Goal: Task Accomplishment & Management: Manage account settings

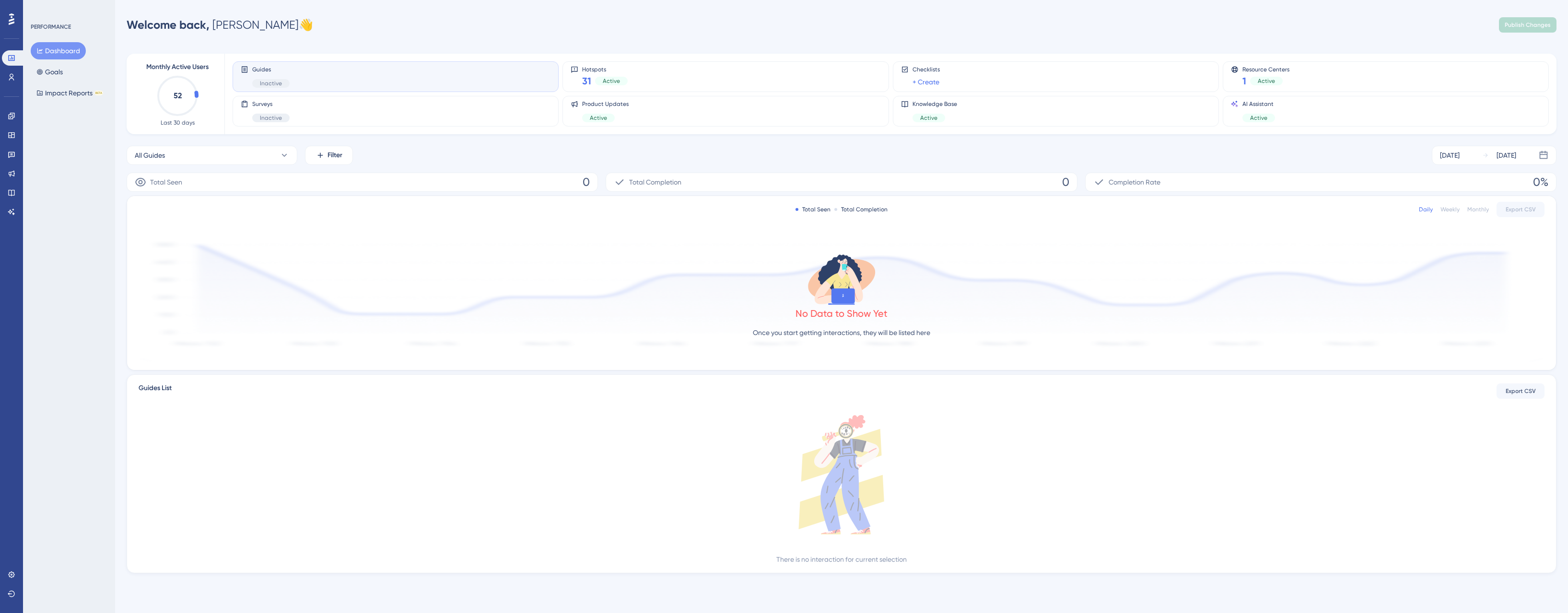
click at [1202, 12] on div "Performance Users Engagement Widgets Feedback Product Updates Knowledge Base AI…" at bounding box center [784, 302] width 1568 height 604
click at [1110, 29] on div "Welcome back, Jason 👋 Publish Changes" at bounding box center [841, 25] width 1430 height 19
click at [1139, 22] on div "Welcome back, Jason 👋 Publish Changes" at bounding box center [841, 25] width 1430 height 19
click at [875, 25] on div "Welcome back, Jason 👋 Publish Changes" at bounding box center [841, 25] width 1430 height 19
click at [1163, 22] on div "Welcome back, Jason 👋 Publish Changes" at bounding box center [841, 25] width 1430 height 19
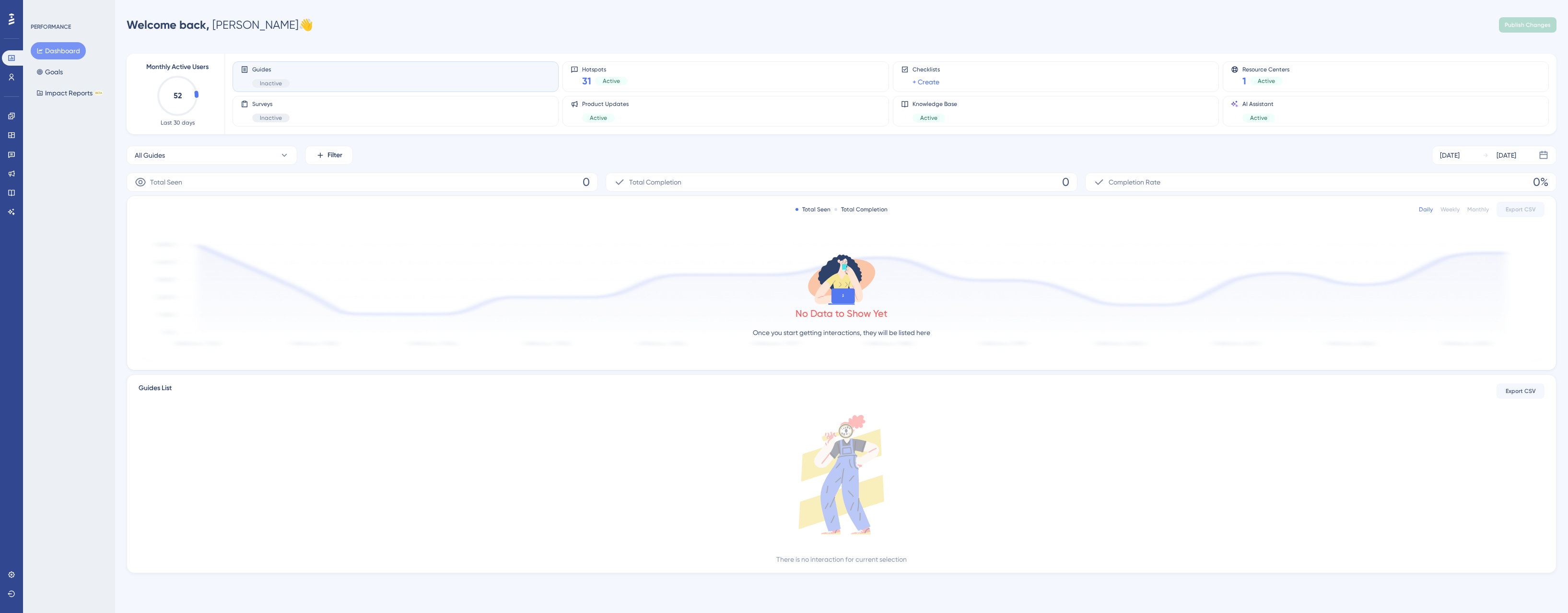
click at [1071, 12] on div "Performance Users Engagement Widgets Feedback Product Updates Knowledge Base AI…" at bounding box center [784, 302] width 1568 height 604
click at [562, 33] on div "Welcome back, Jason 👋 Publish Changes" at bounding box center [841, 25] width 1430 height 19
click at [11, 76] on icon at bounding box center [12, 77] width 8 height 8
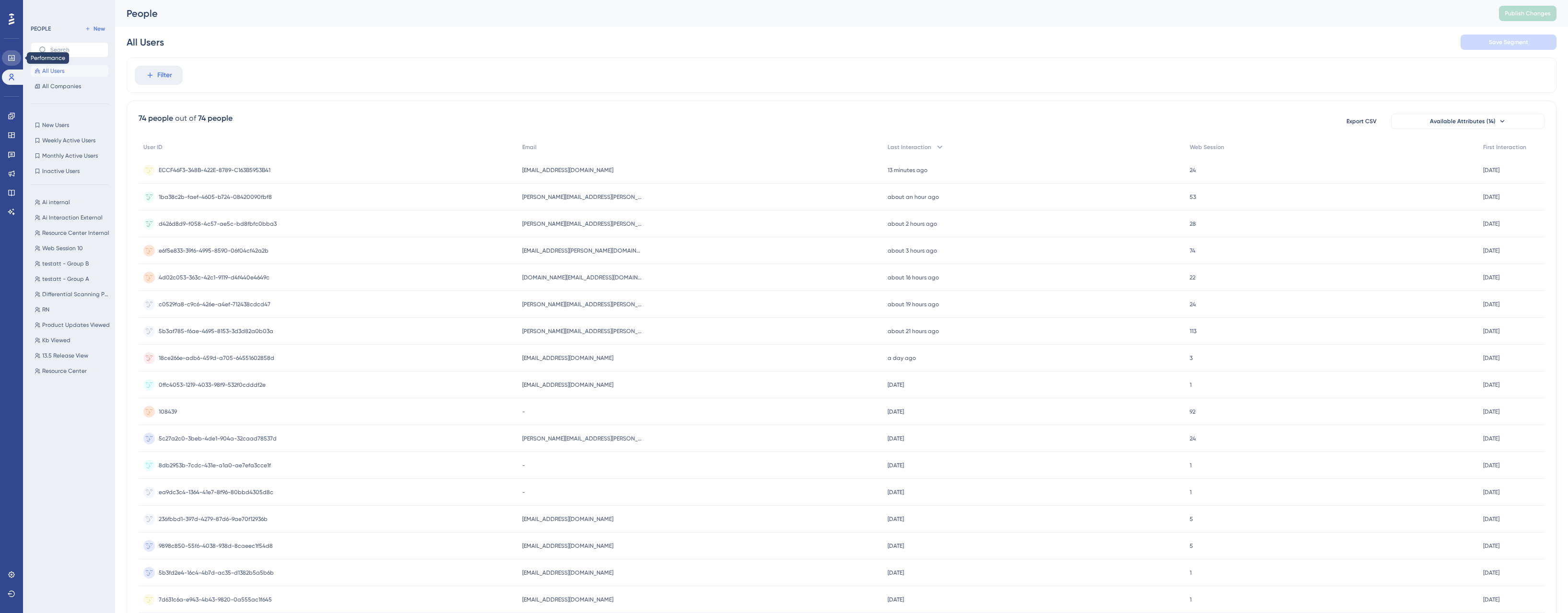
click at [8, 55] on icon at bounding box center [12, 58] width 8 height 8
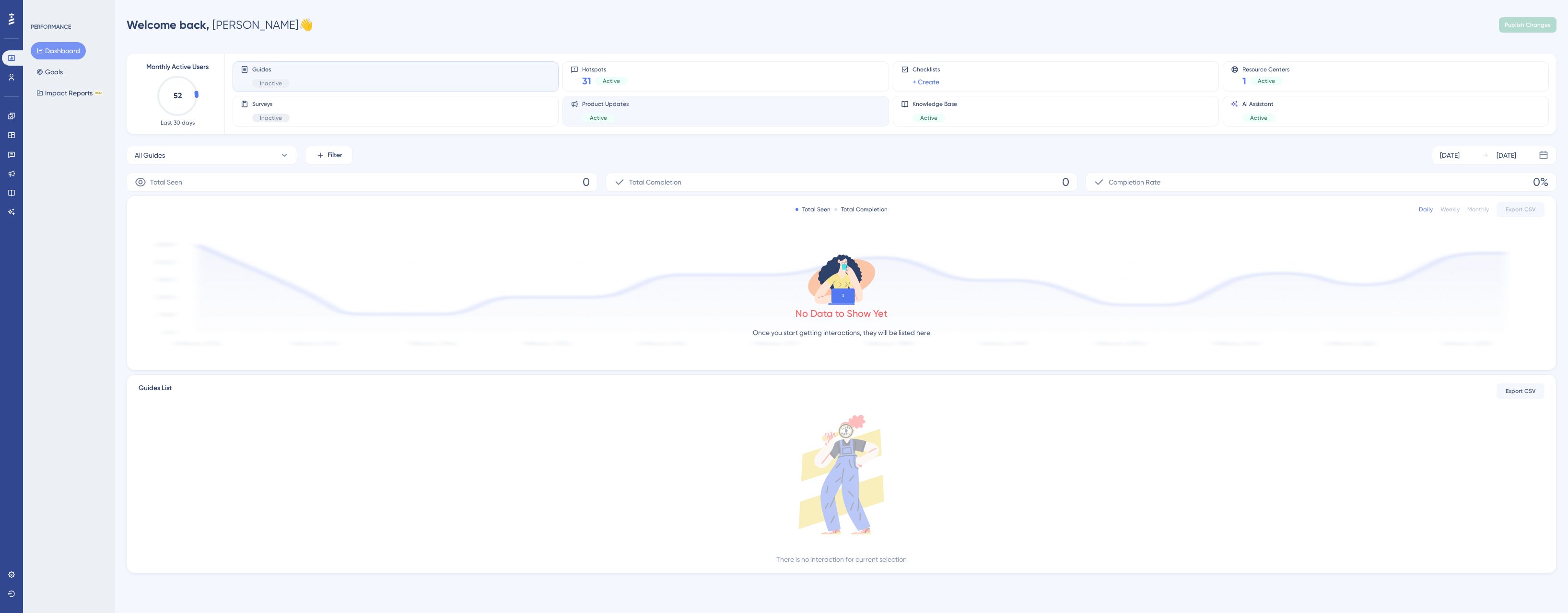
click at [638, 114] on div "Product Updates Active" at bounding box center [725, 111] width 310 height 22
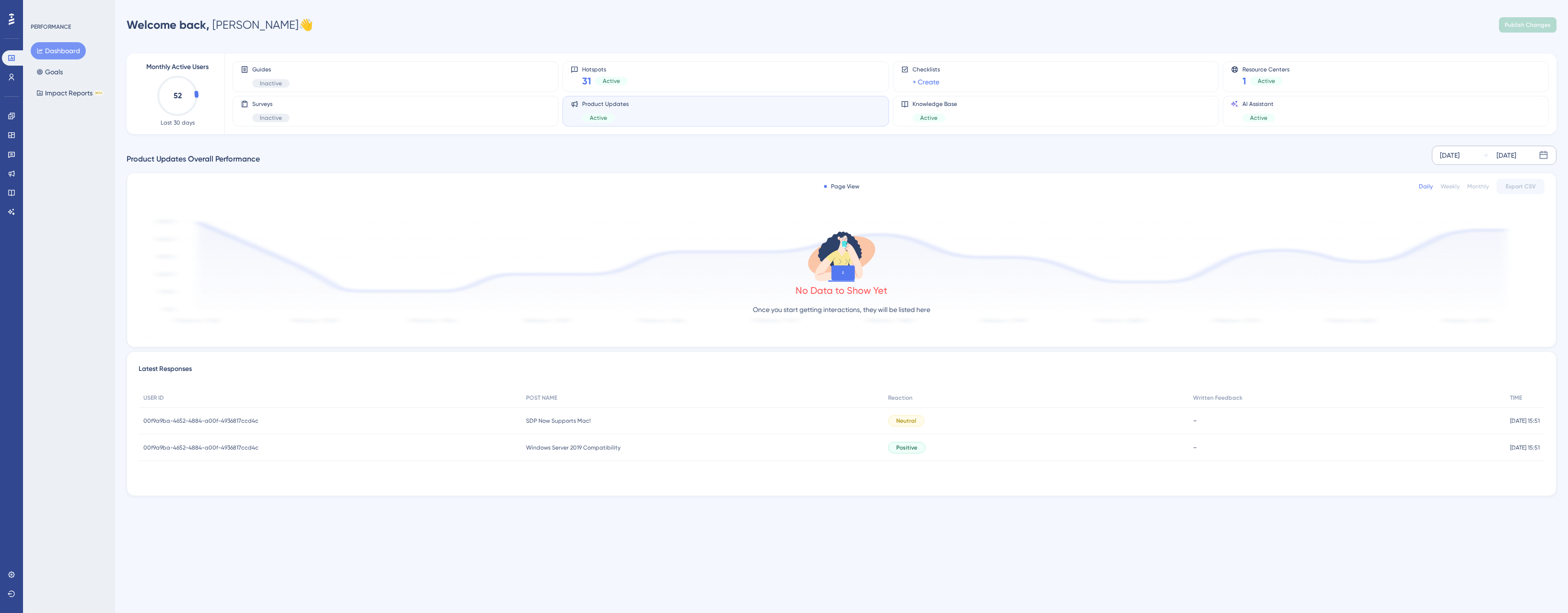
click at [1451, 152] on div "[DATE]" at bounding box center [1449, 155] width 20 height 12
click at [1250, 185] on div "September 2025" at bounding box center [1316, 183] width 158 height 27
click at [1247, 185] on icon at bounding box center [1247, 183] width 3 height 3
click at [1542, 231] on button "01" at bounding box center [1538, 231] width 16 height 16
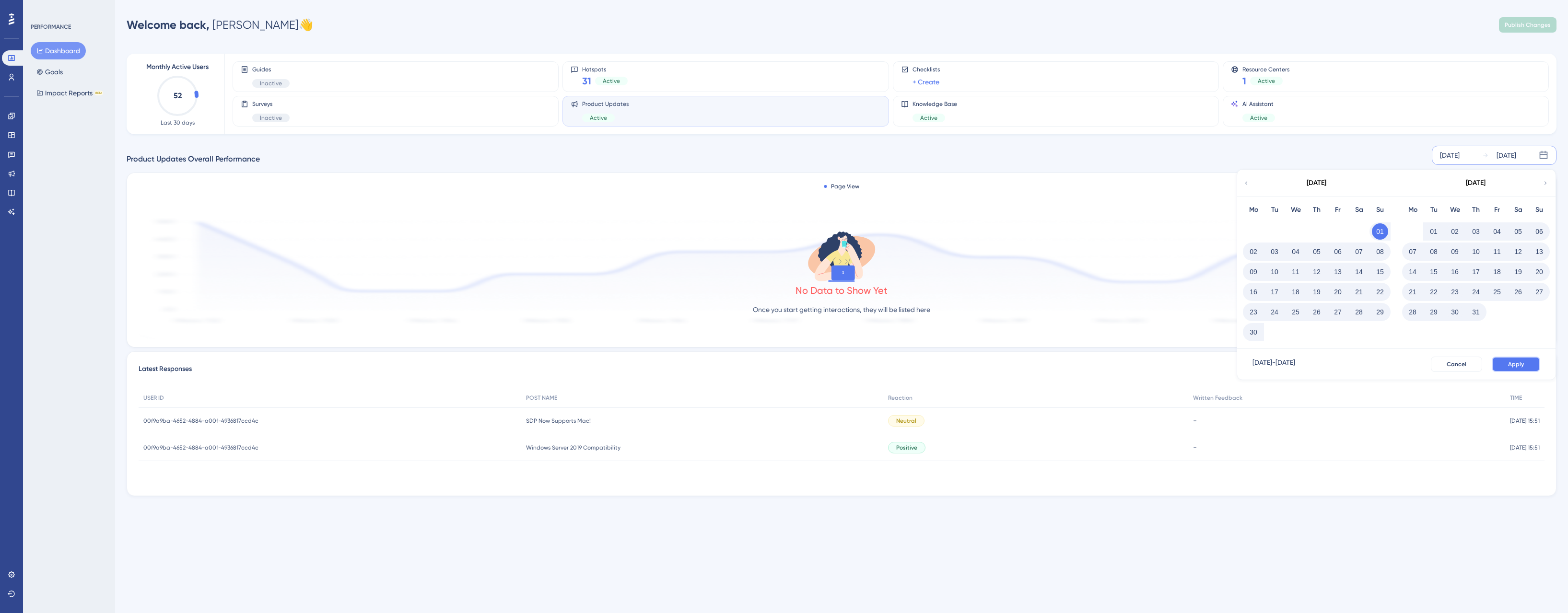
click at [1521, 359] on button "Apply" at bounding box center [1515, 364] width 48 height 15
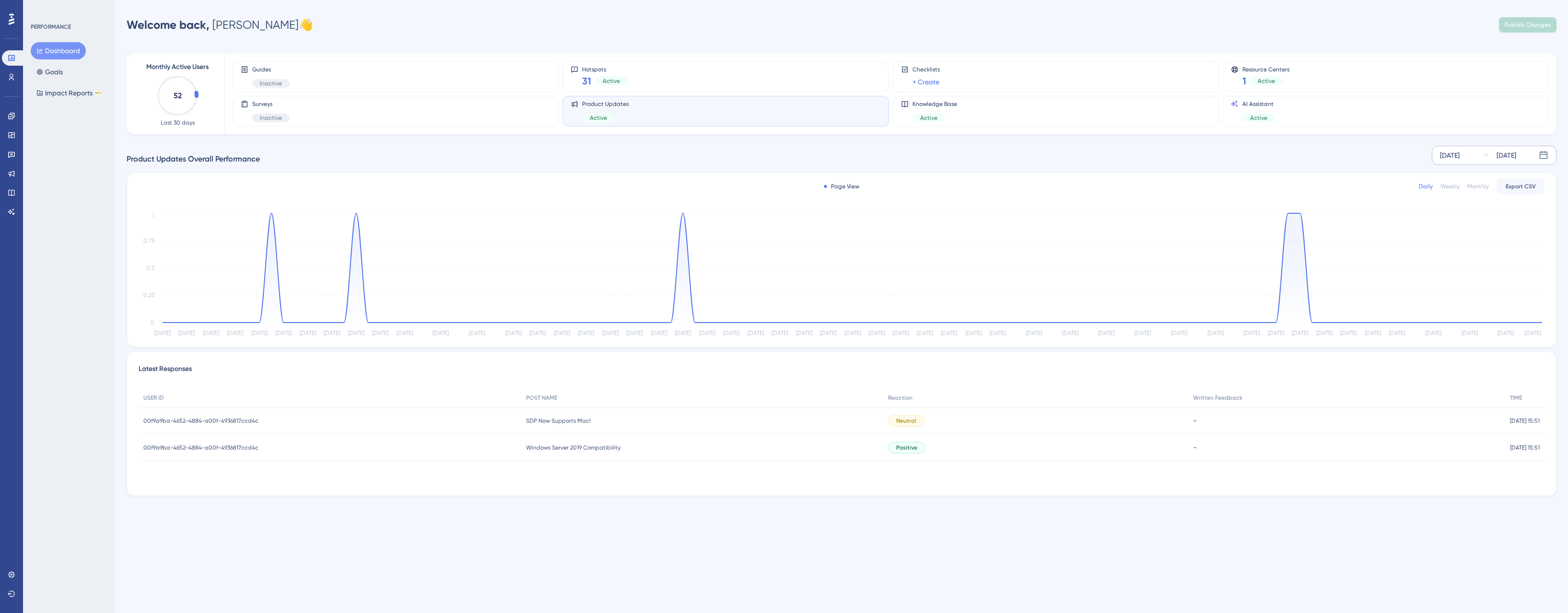
click at [1211, 29] on div "Welcome back, Jason 👋 Publish Changes" at bounding box center [841, 25] width 1430 height 19
click at [1212, 29] on div "Welcome back, Jason 👋 Publish Changes" at bounding box center [841, 25] width 1430 height 19
click at [1212, 26] on div "Welcome back, Jason 👋 Publish Changes" at bounding box center [841, 25] width 1430 height 19
click at [950, 115] on div "Active" at bounding box center [935, 117] width 45 height 8
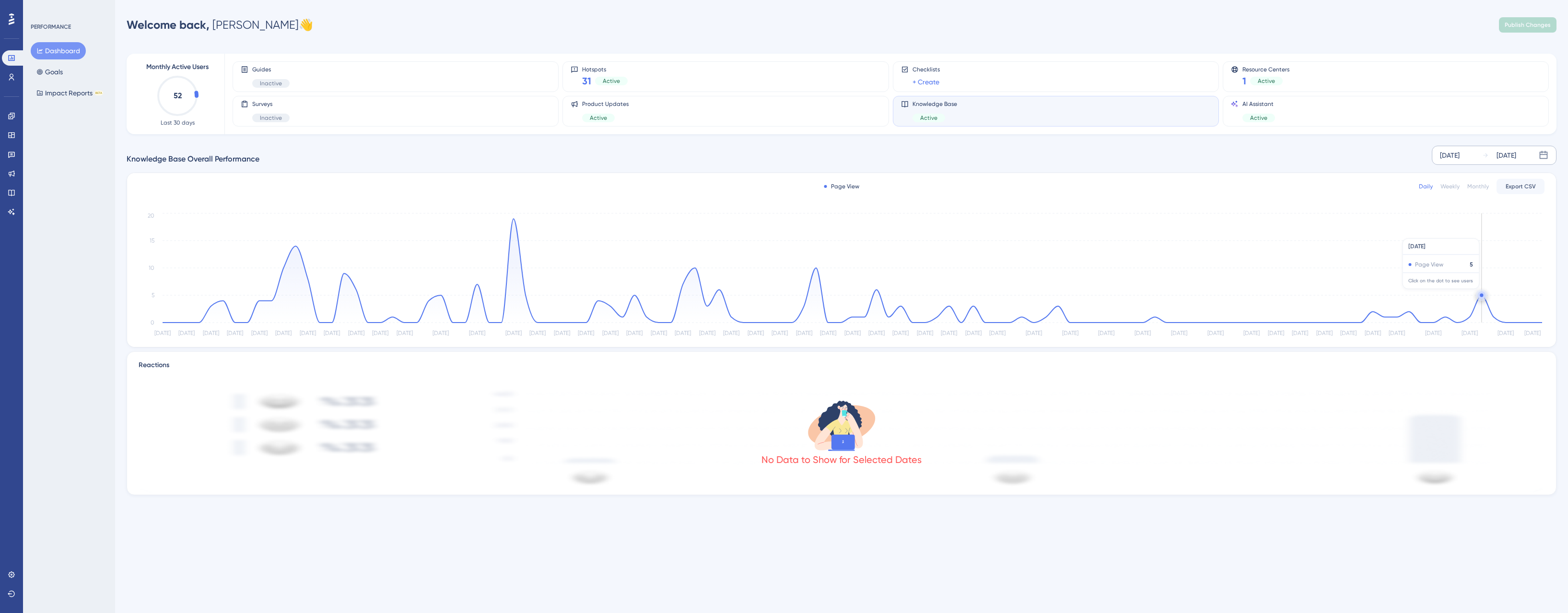
click at [1481, 294] on circle at bounding box center [1481, 294] width 3 height 3
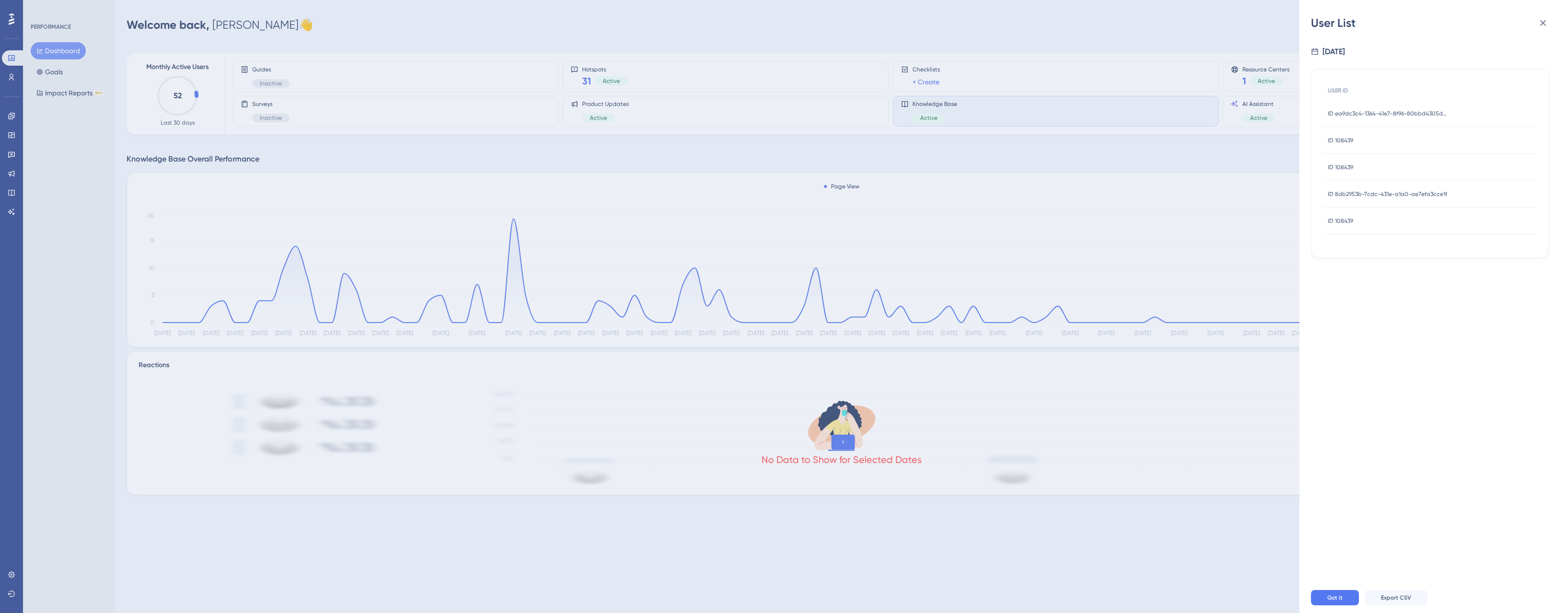
click at [1404, 113] on span "ID ea9dc3c4-1364-41e7-8f96-80bbd4305d8c" at bounding box center [1387, 113] width 120 height 8
click at [1314, 22] on icon at bounding box center [1315, 23] width 8 height 8
click at [1383, 142] on div "ID 108439 ID 108439" at bounding box center [1429, 140] width 214 height 27
click at [1312, 23] on icon at bounding box center [1315, 23] width 8 height 8
click at [1354, 192] on span "ID 8db2953b-7cdc-431e-a1a0-ae7efa3cce1f" at bounding box center [1387, 194] width 119 height 8
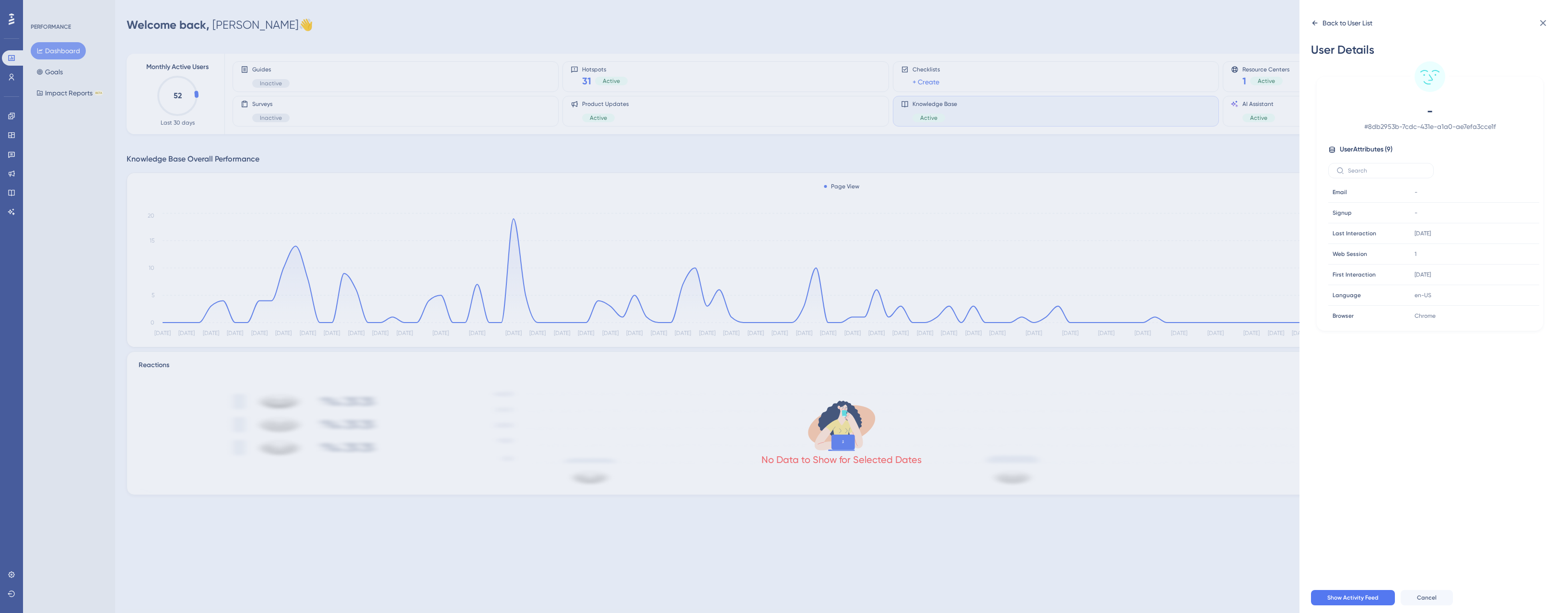
click at [1315, 22] on icon at bounding box center [1315, 23] width 8 height 8
click at [1344, 219] on span "ID 108439" at bounding box center [1340, 221] width 26 height 8
click at [1314, 23] on icon at bounding box center [1315, 22] width 5 height 4
click at [1334, 141] on span "ID 108439" at bounding box center [1340, 140] width 26 height 8
click at [1313, 20] on icon at bounding box center [1315, 23] width 8 height 8
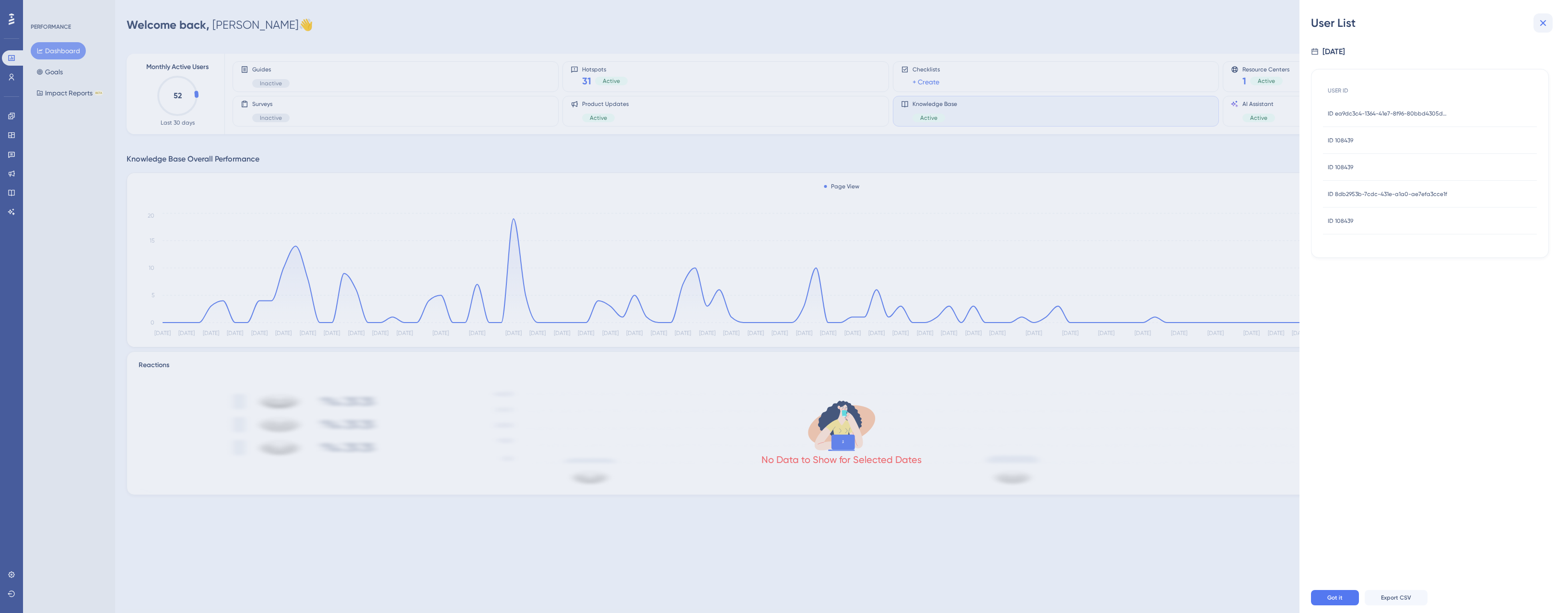
click at [1540, 21] on icon at bounding box center [1544, 23] width 6 height 6
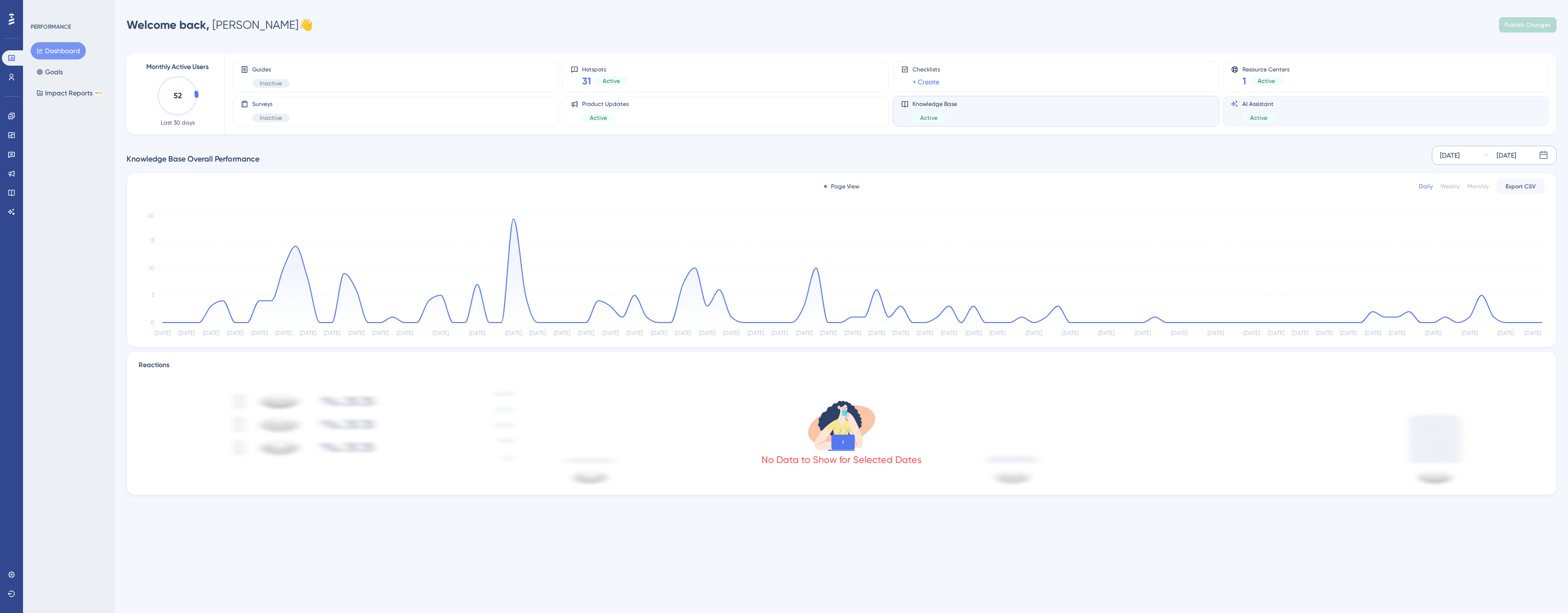
click at [1300, 112] on div "AI Assistant Active" at bounding box center [1386, 111] width 310 height 22
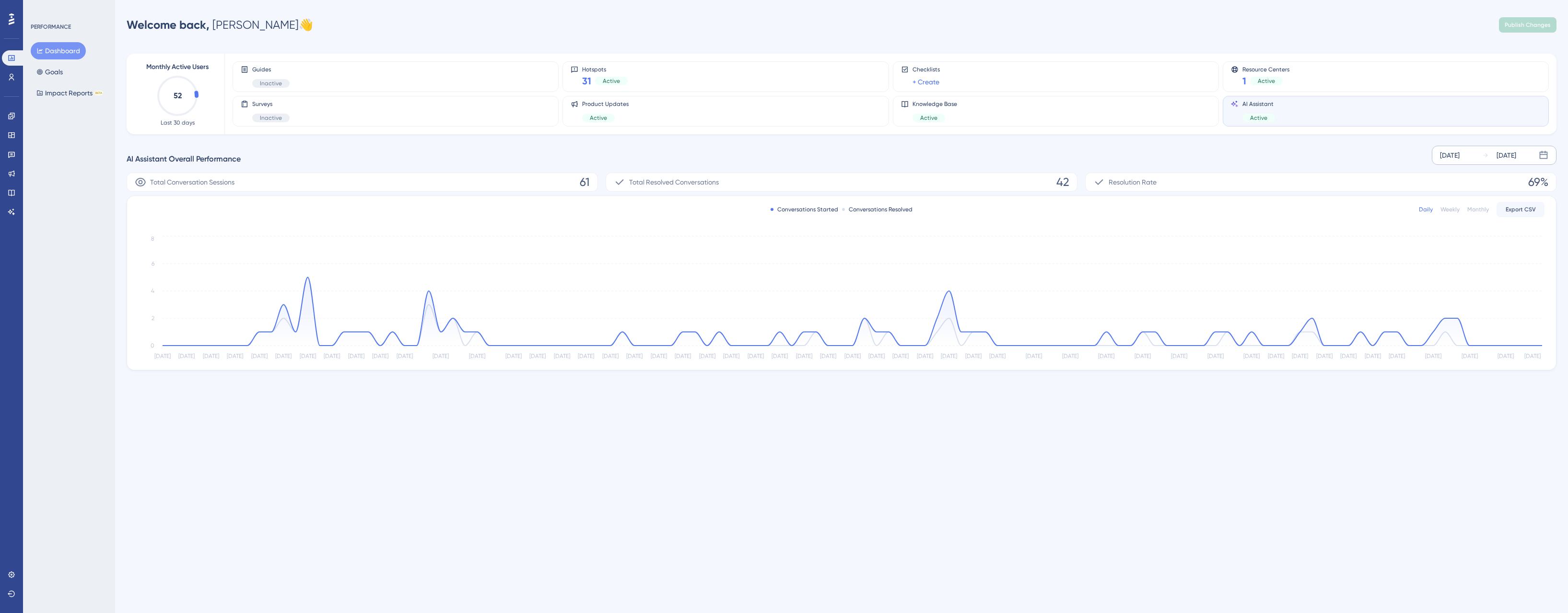
click at [315, 20] on div "Welcome back, Jason 👋 Publish Changes" at bounding box center [841, 25] width 1430 height 19
click at [13, 117] on icon at bounding box center [12, 116] width 6 height 6
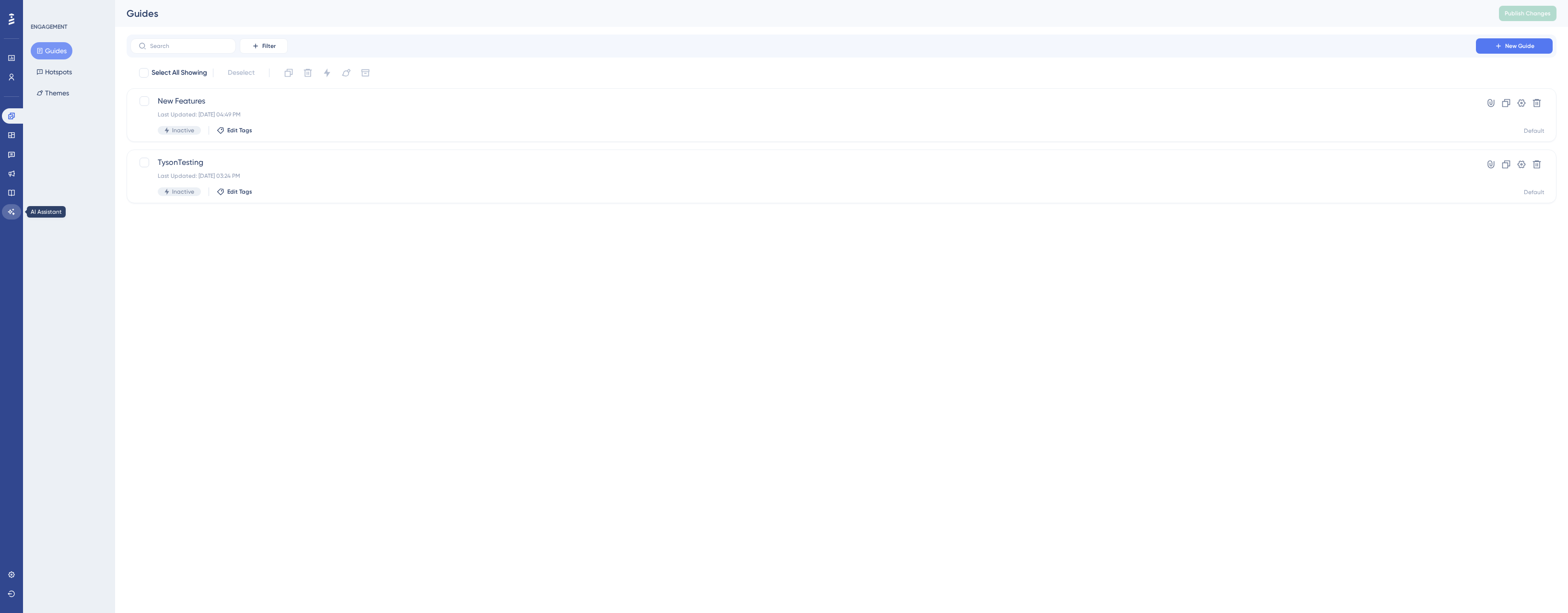
click at [12, 211] on icon at bounding box center [12, 212] width 8 height 8
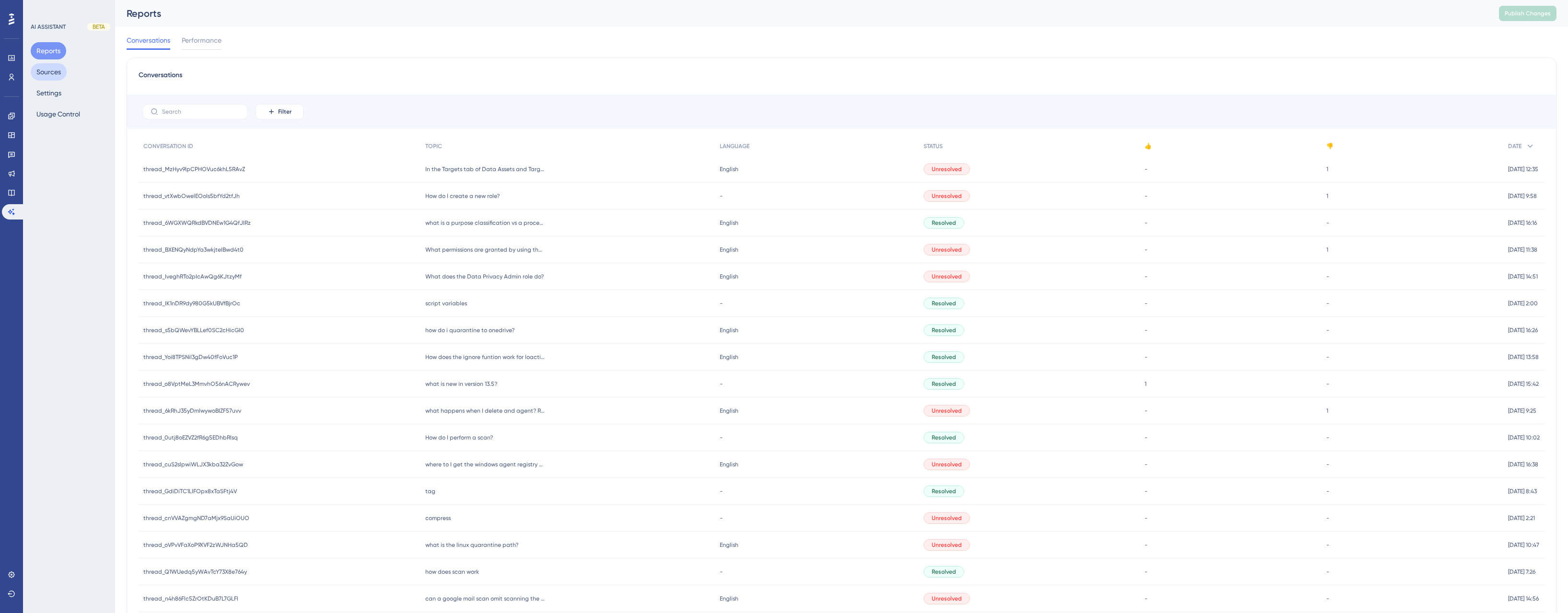
click at [46, 73] on button "Sources" at bounding box center [49, 72] width 36 height 17
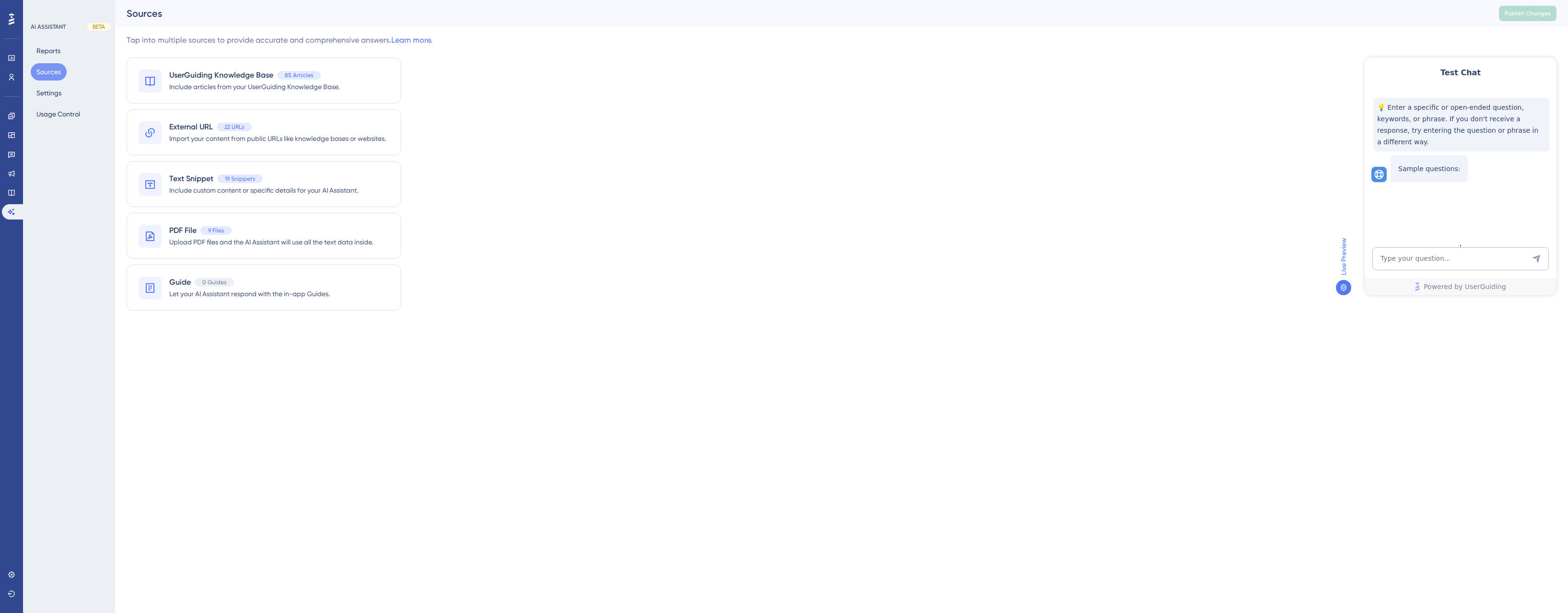
click at [815, 143] on div "Tap into multiple sources to provide accurate and comprehensive answers. Learn …" at bounding box center [841, 178] width 1430 height 287
click at [560, 99] on div "Tap into multiple sources to provide accurate and comprehensive answers. Learn …" at bounding box center [841, 178] width 1430 height 287
click at [12, 135] on icon at bounding box center [12, 135] width 8 height 8
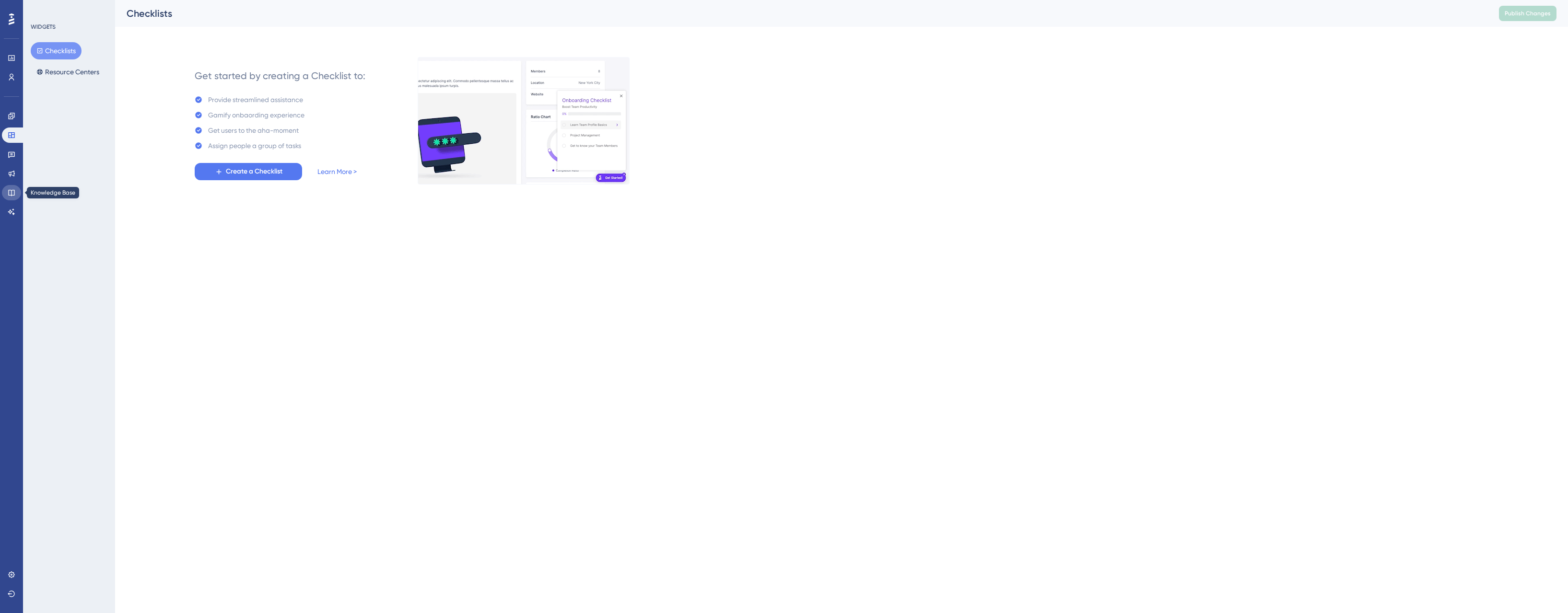
click at [13, 191] on icon at bounding box center [12, 192] width 8 height 8
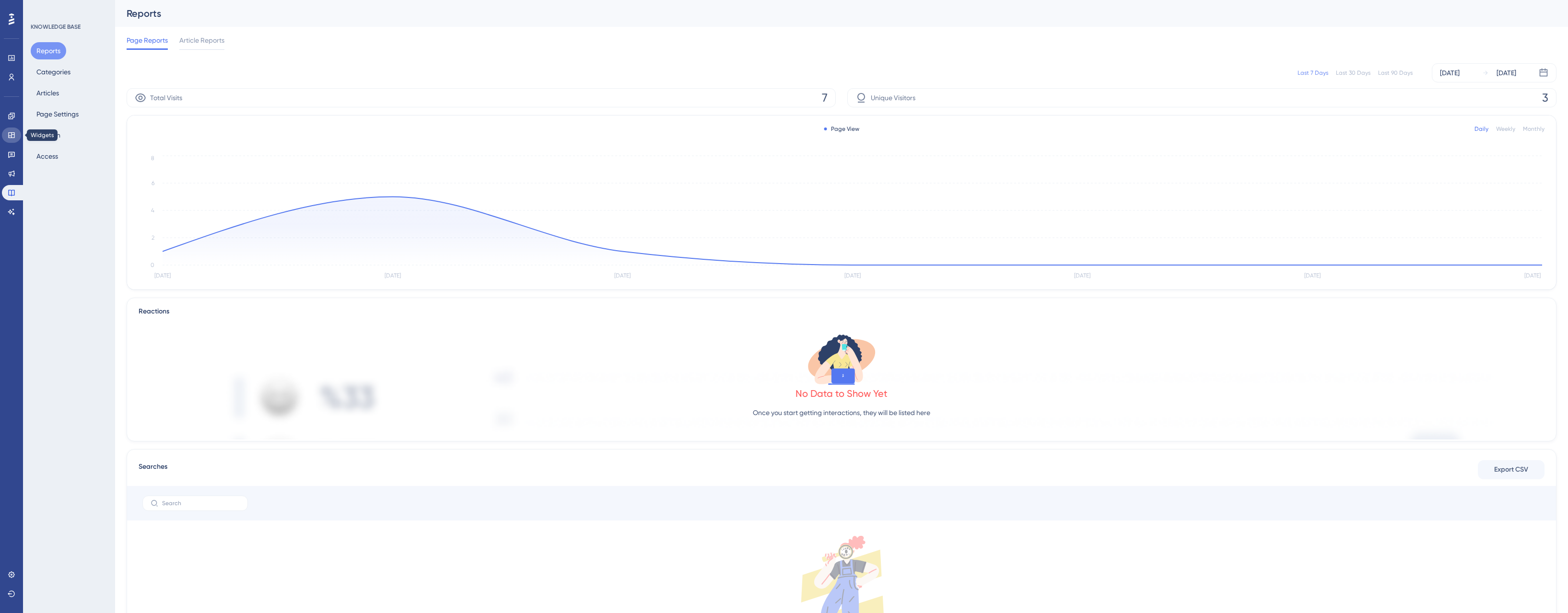
click at [12, 136] on icon at bounding box center [12, 135] width 8 height 8
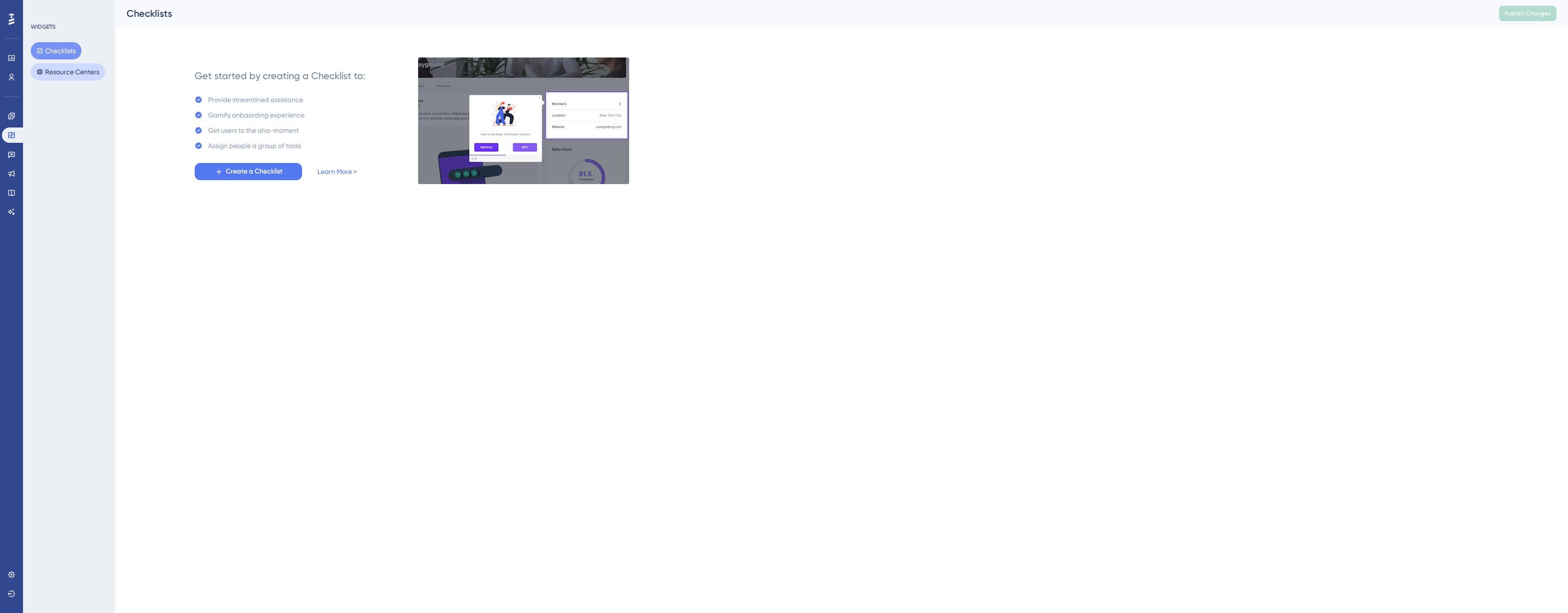
click at [64, 71] on button "Resource Centers" at bounding box center [68, 72] width 74 height 17
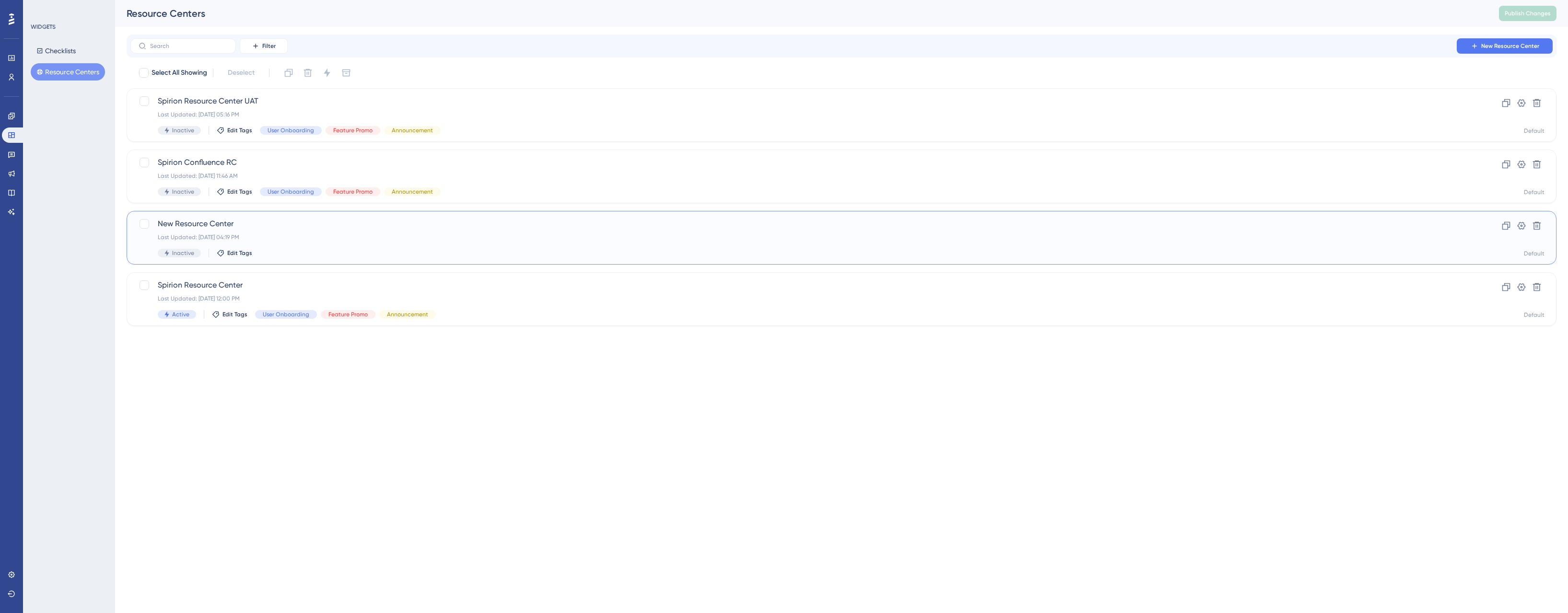
click at [285, 233] on div "Last Updated: May 20 2025, 04:19 PM" at bounding box center [803, 237] width 1291 height 8
click at [143, 224] on div at bounding box center [144, 224] width 10 height 10
checkbox input "true"
click at [1535, 226] on icon at bounding box center [1537, 226] width 8 height 8
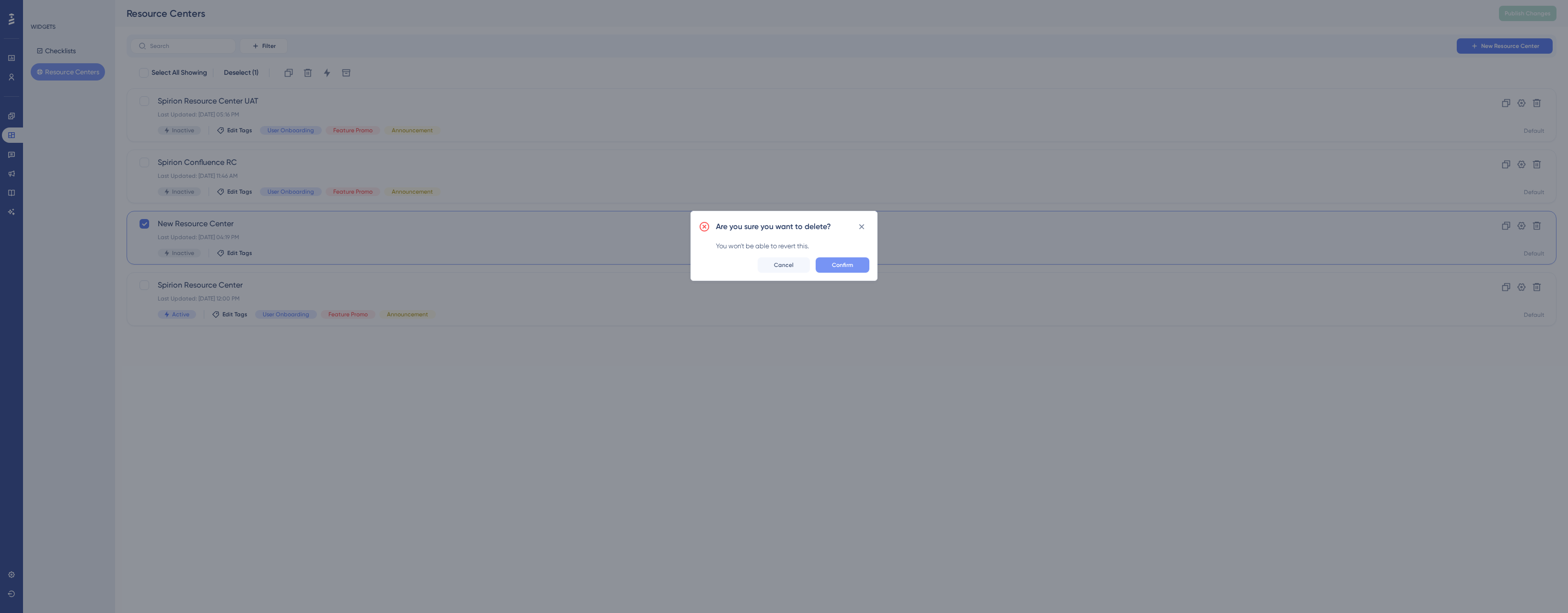
click at [852, 265] on span "Confirm" at bounding box center [842, 265] width 21 height 8
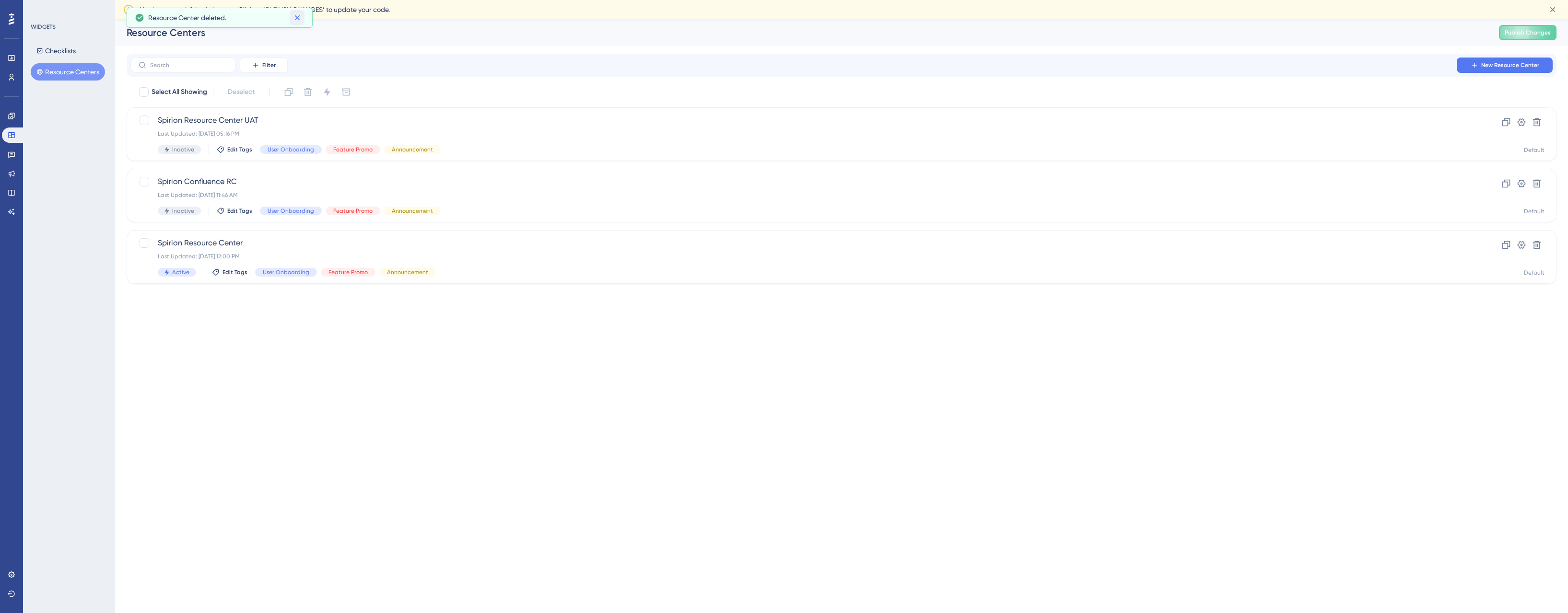
click at [297, 17] on icon at bounding box center [297, 18] width 5 height 5
click at [1525, 33] on span "Publish Changes" at bounding box center [1528, 33] width 46 height 8
